Goal: Task Accomplishment & Management: Manage account settings

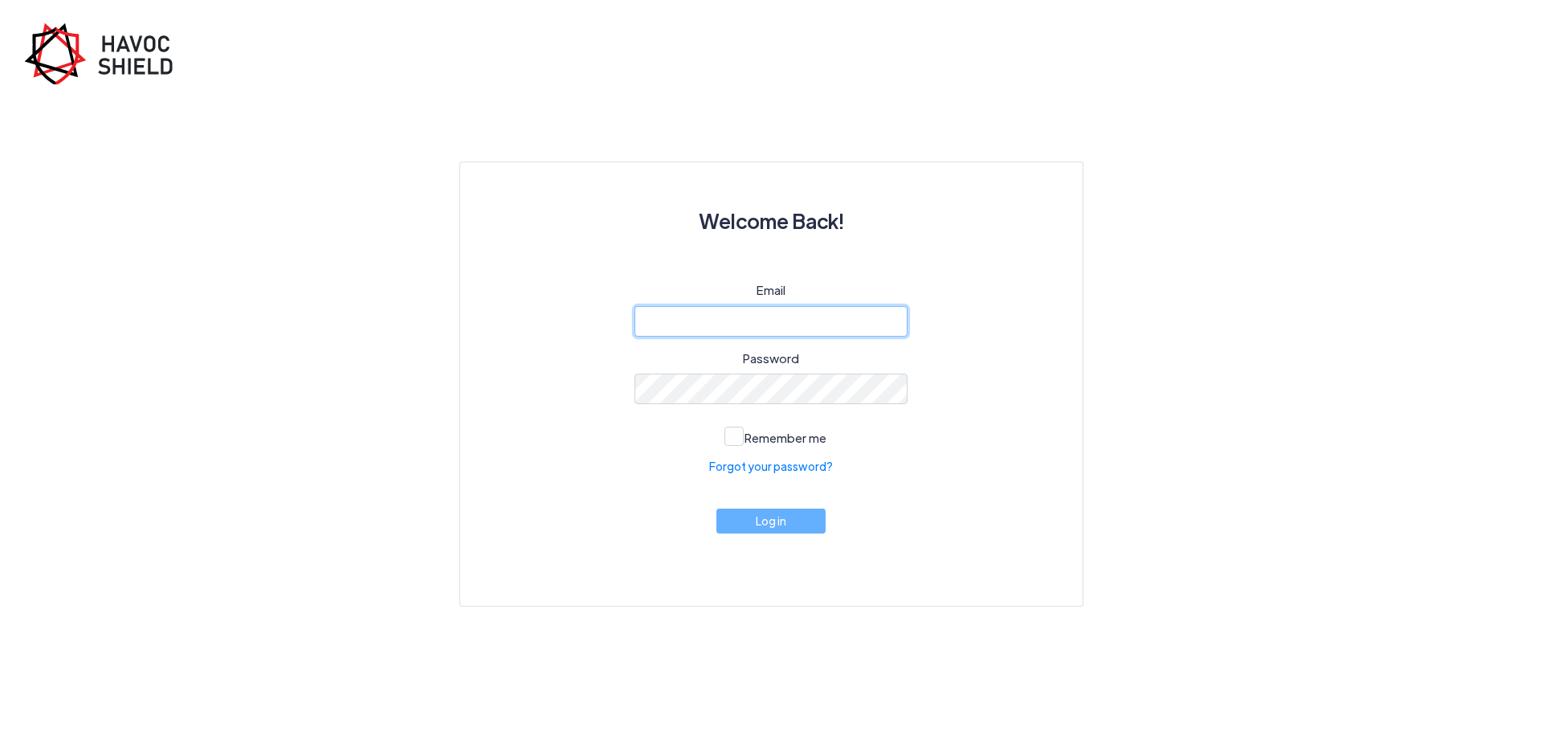
click at [790, 316] on input "email" at bounding box center [771, 321] width 273 height 31
type input "[PERSON_NAME][EMAIL_ADDRESS][DOMAIN_NAME]"
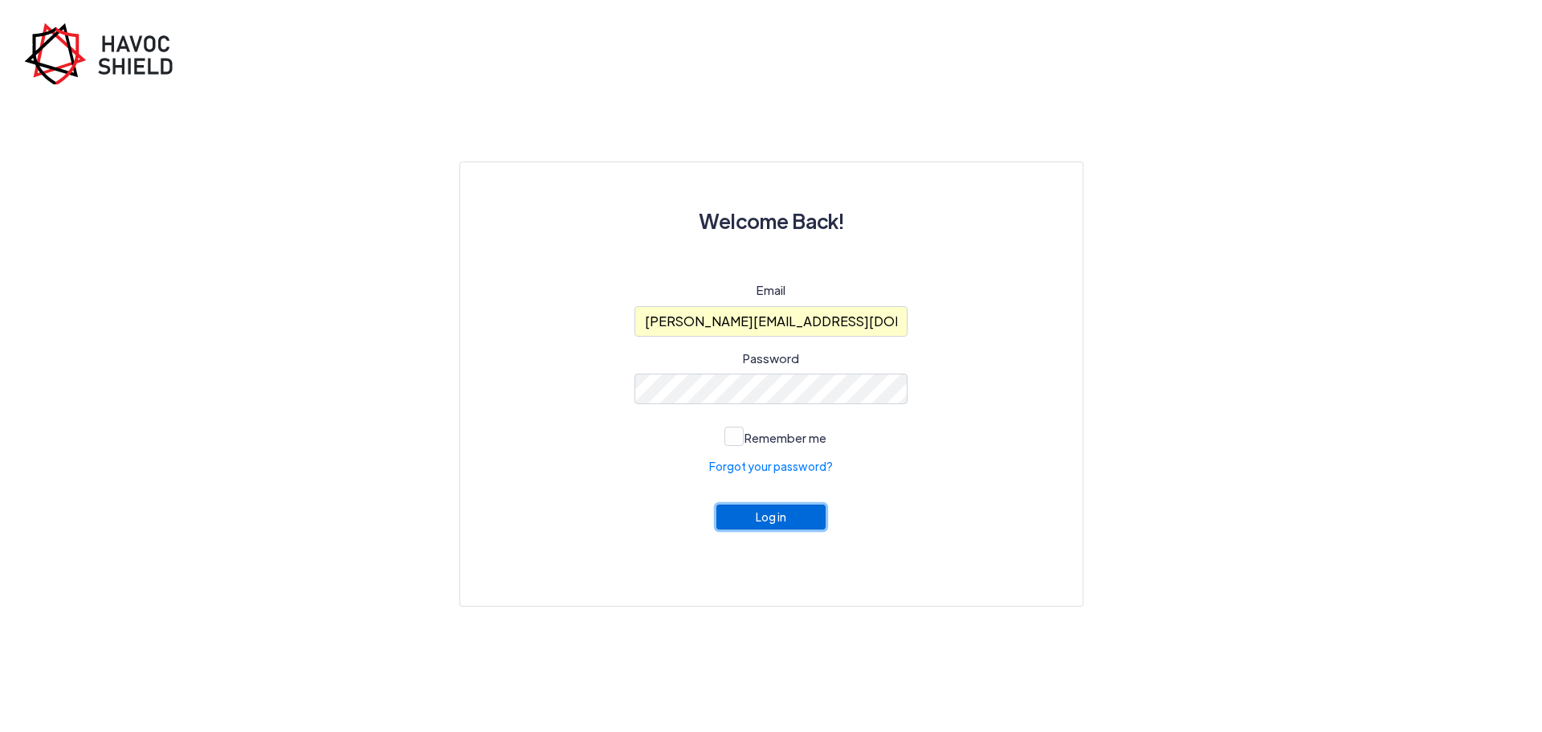
click at [785, 513] on button "Log in" at bounding box center [770, 516] width 109 height 25
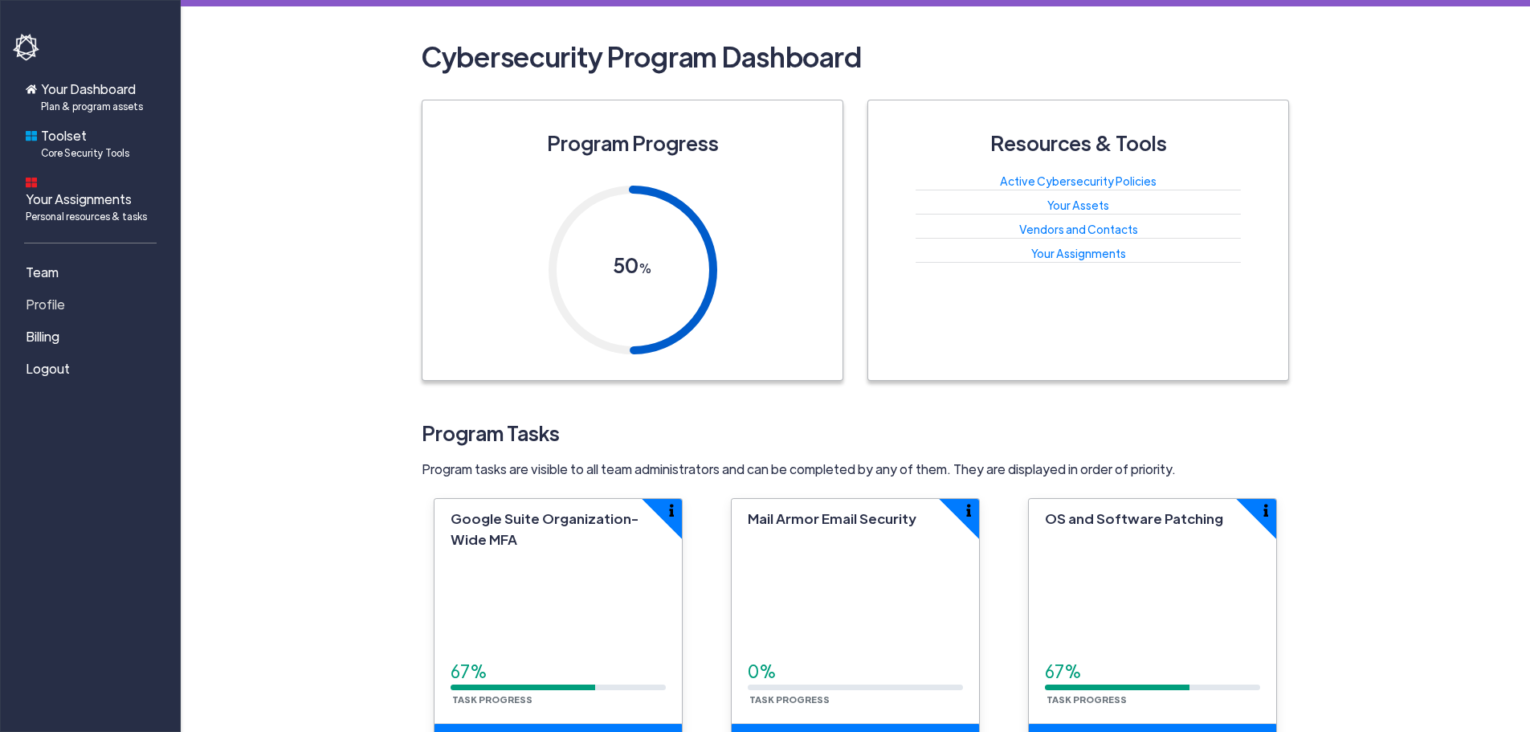
click at [51, 288] on link "Profile" at bounding box center [93, 304] width 161 height 32
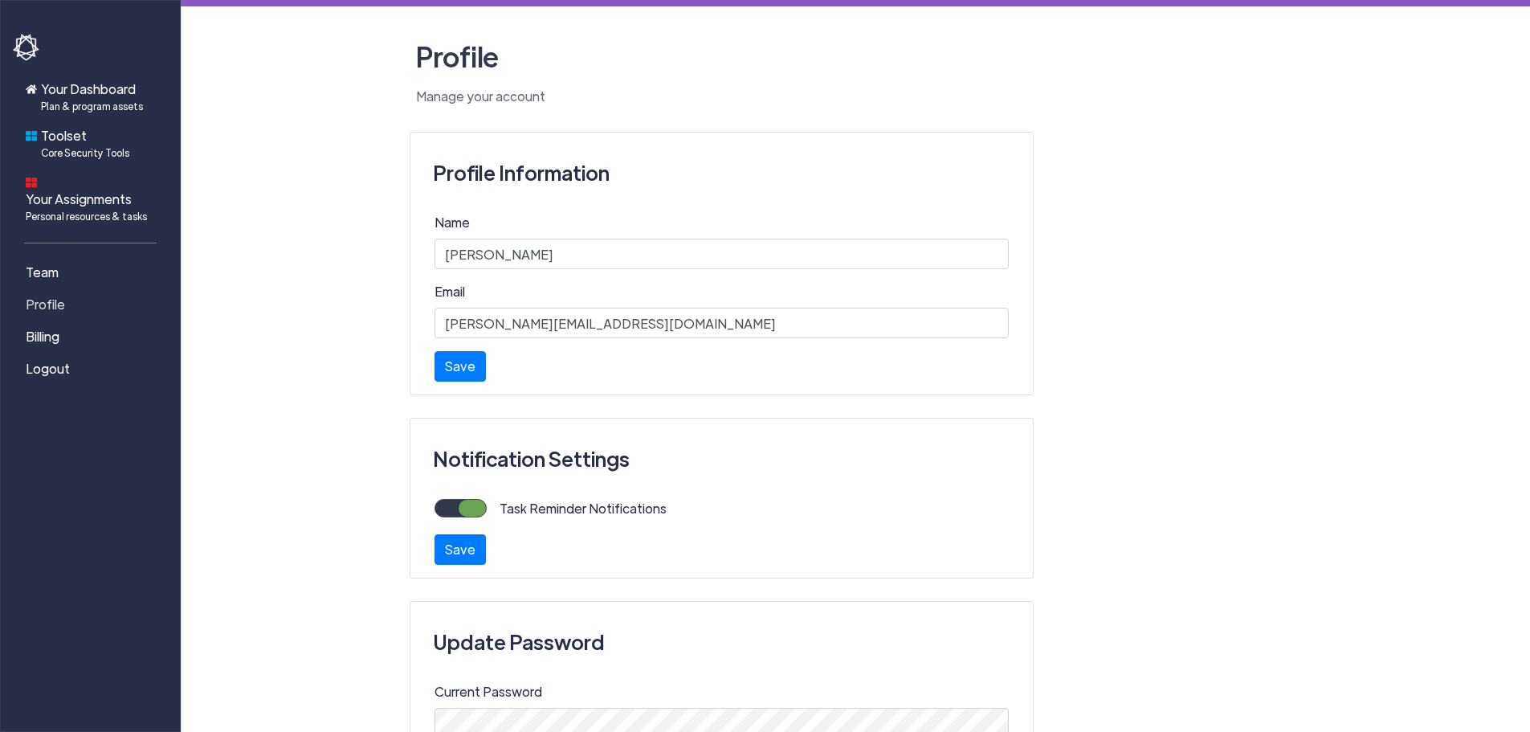
click at [53, 295] on span "Profile" at bounding box center [45, 304] width 39 height 19
click at [51, 327] on span "Billing" at bounding box center [43, 336] width 34 height 19
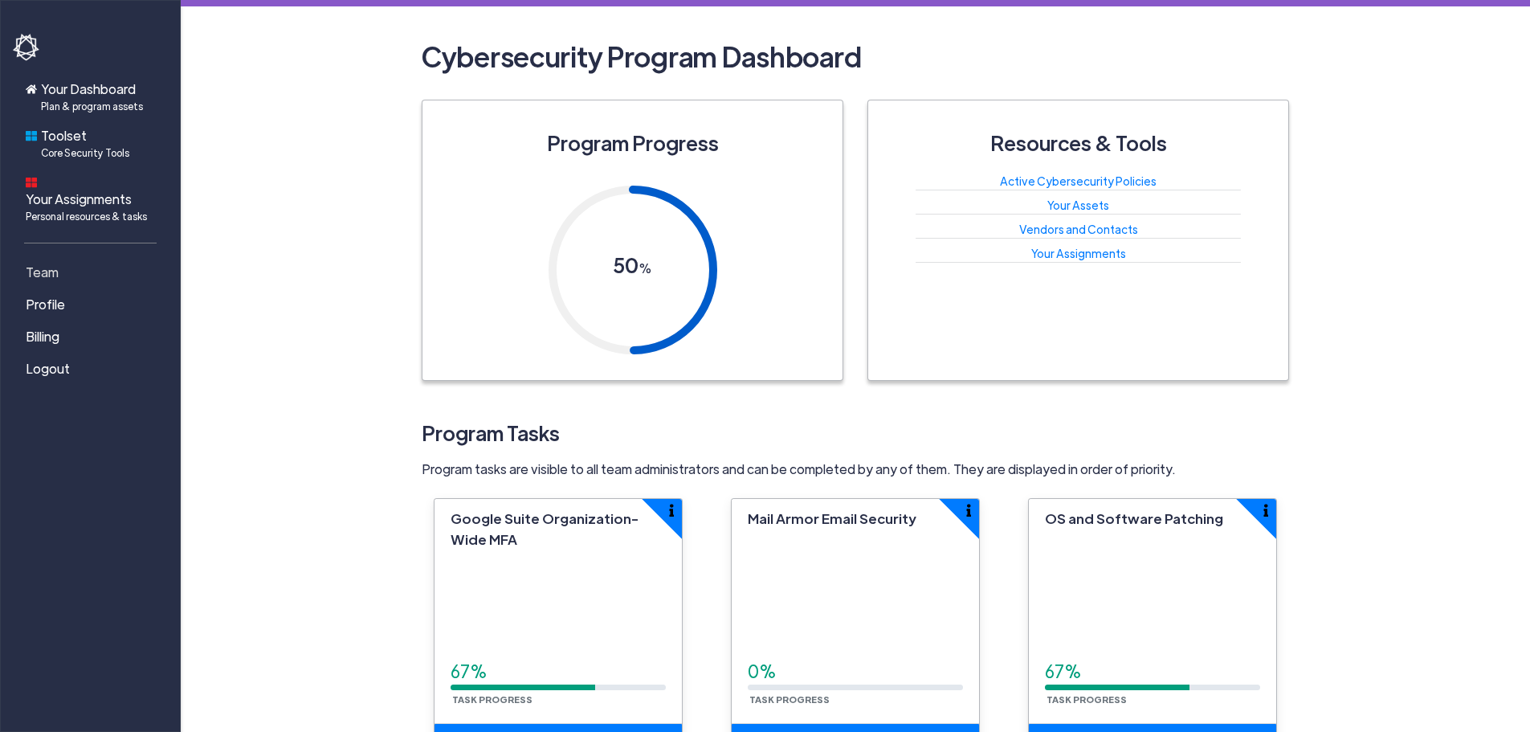
click at [53, 263] on span "Team" at bounding box center [42, 272] width 33 height 19
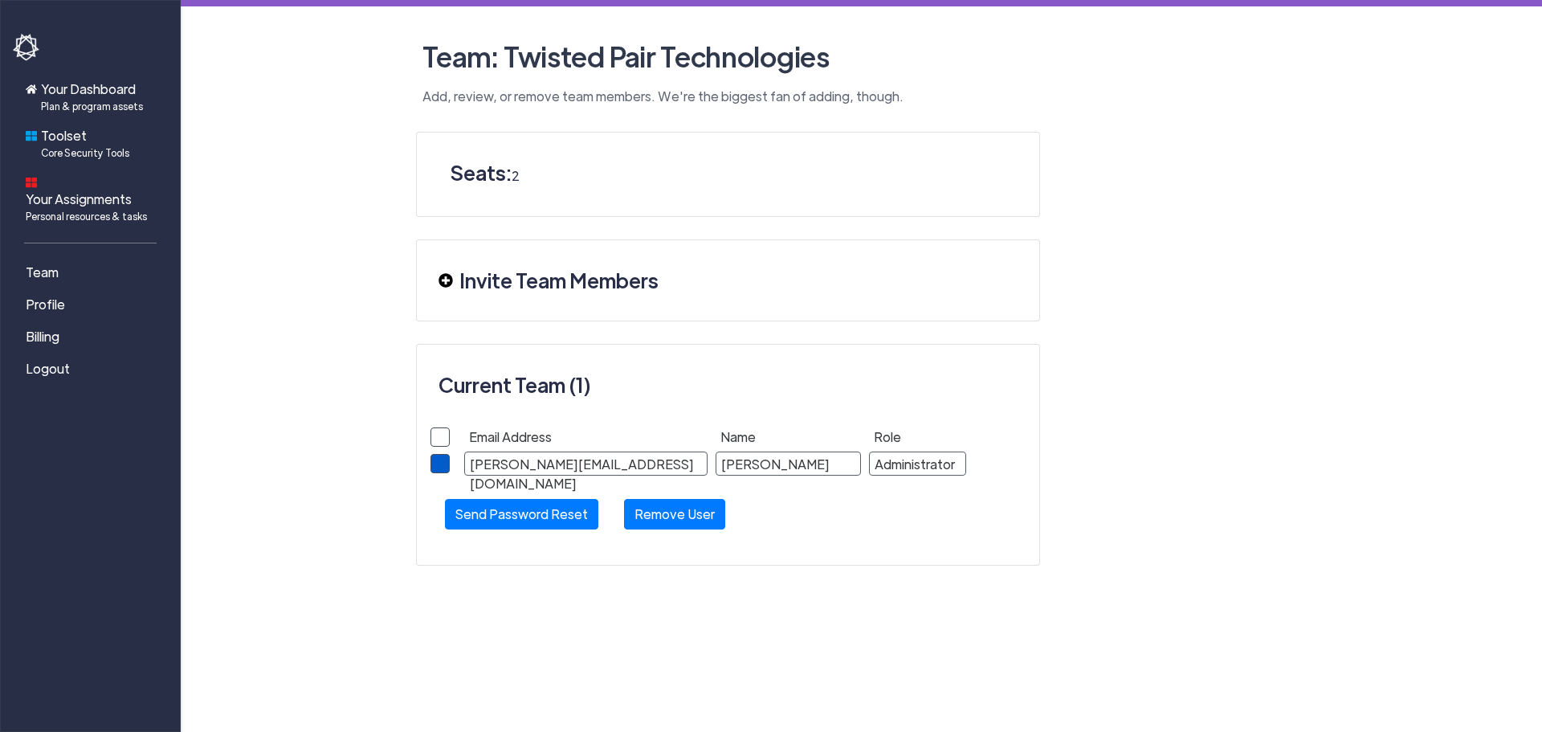
click at [445, 461] on span at bounding box center [440, 463] width 19 height 19
click at [0, 0] on input "checkbox" at bounding box center [0, 0] width 0 height 0
click at [445, 461] on span at bounding box center [440, 463] width 19 height 19
click at [0, 0] on input "checkbox" at bounding box center [0, 0] width 0 height 0
click at [442, 278] on img at bounding box center [446, 280] width 14 height 14
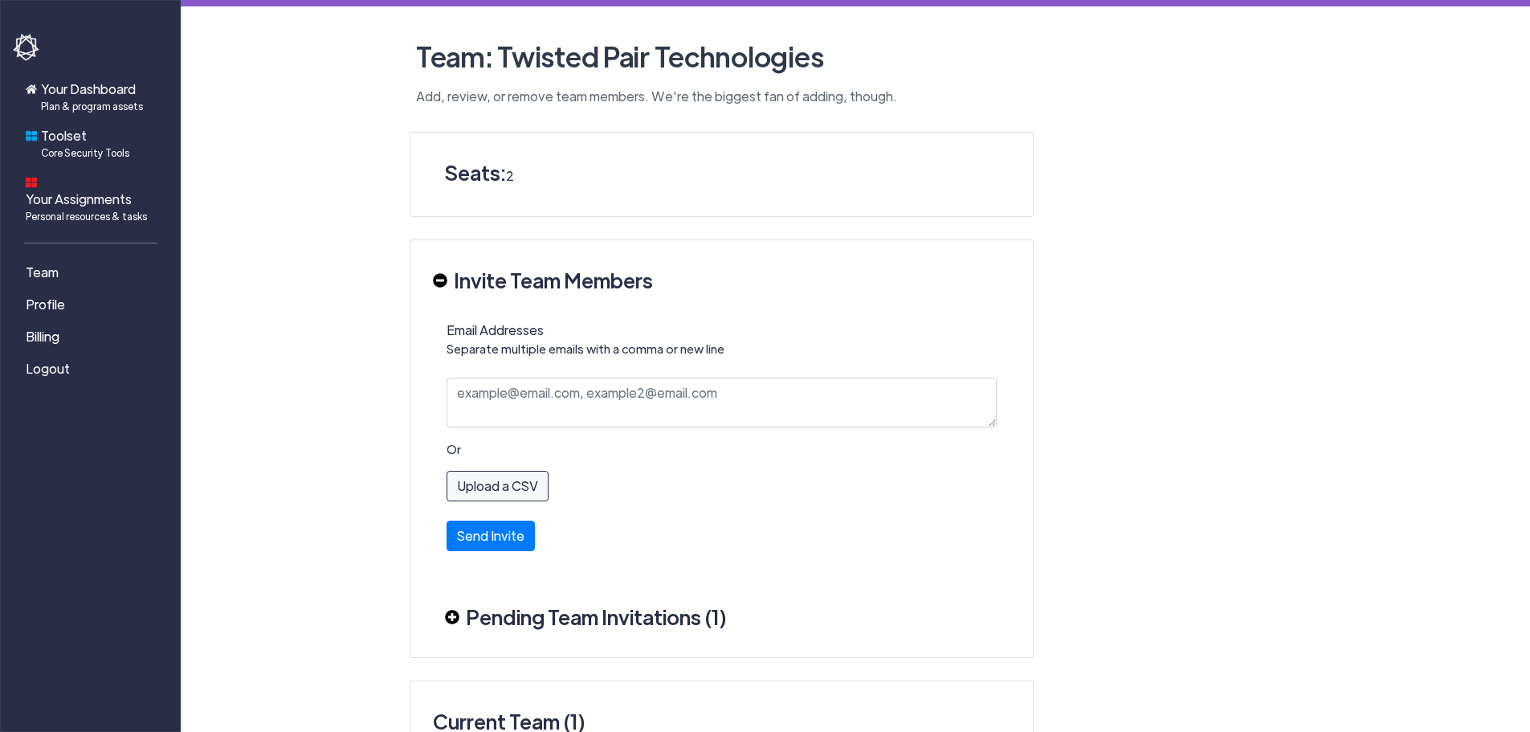
click at [442, 278] on img at bounding box center [440, 280] width 14 height 14
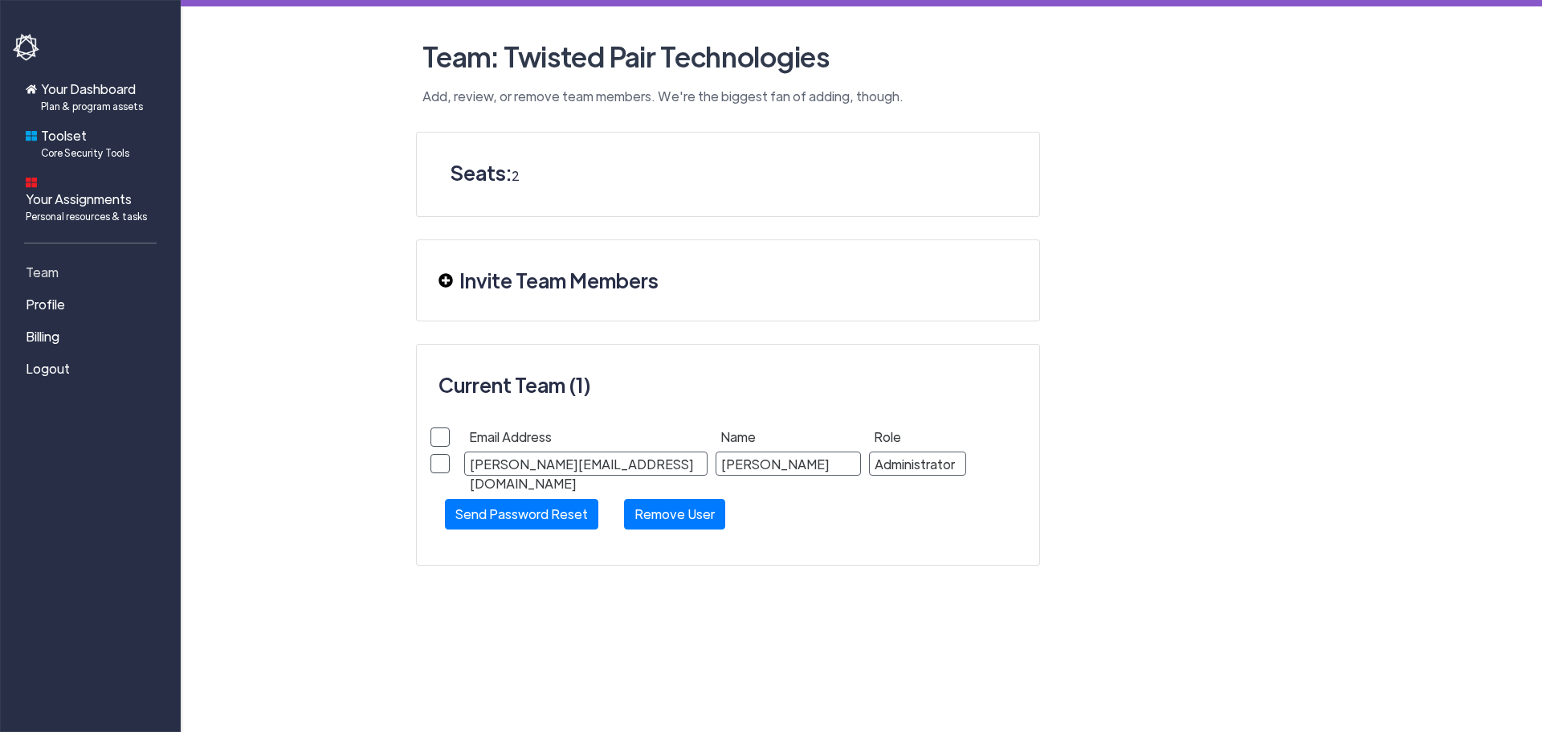
click at [39, 271] on link "Team" at bounding box center [93, 272] width 161 height 32
